Goal: Check status

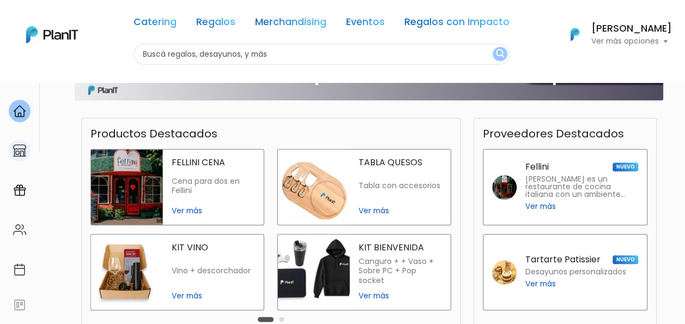
click at [18, 162] on link at bounding box center [19, 150] width 39 height 31
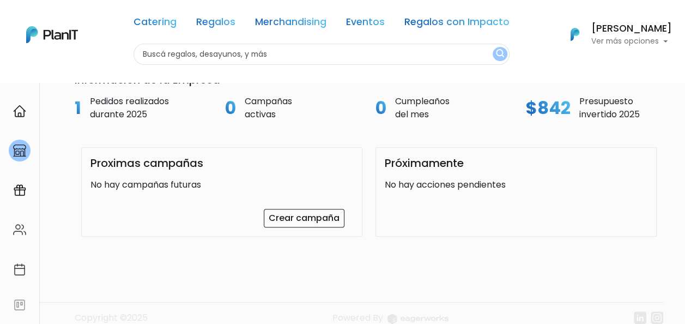
scroll to position [98, 0]
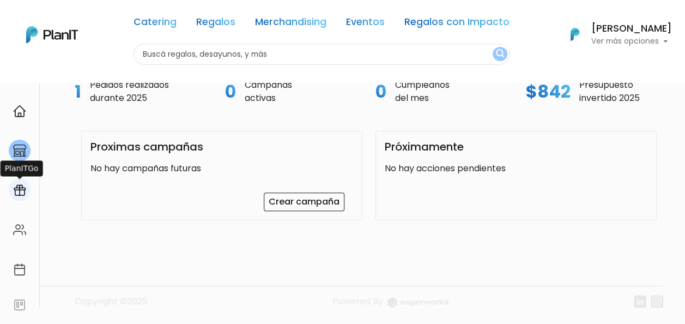
click at [19, 191] on img at bounding box center [19, 190] width 13 height 13
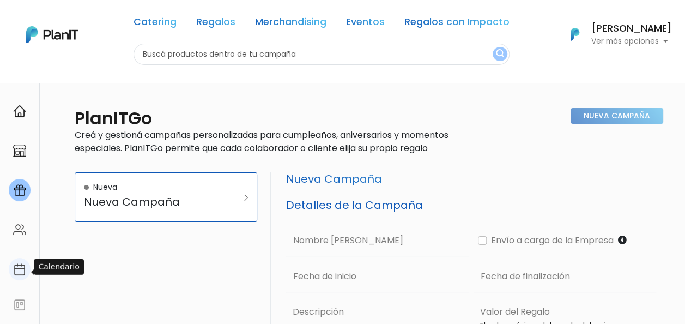
click at [14, 272] on img at bounding box center [19, 269] width 13 height 13
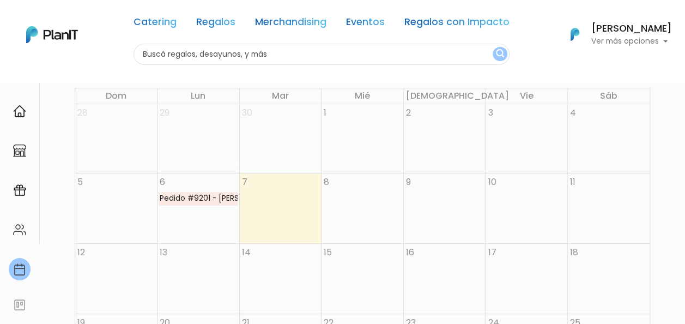
scroll to position [164, 0]
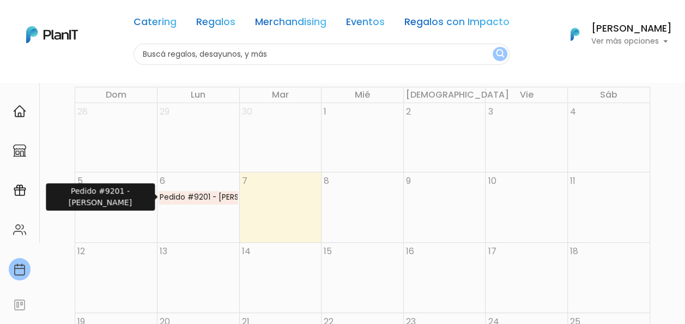
click at [181, 196] on div "Pedido #9201 - Mariana Dibello" at bounding box center [198, 197] width 79 height 12
